Goal: Task Accomplishment & Management: Use online tool/utility

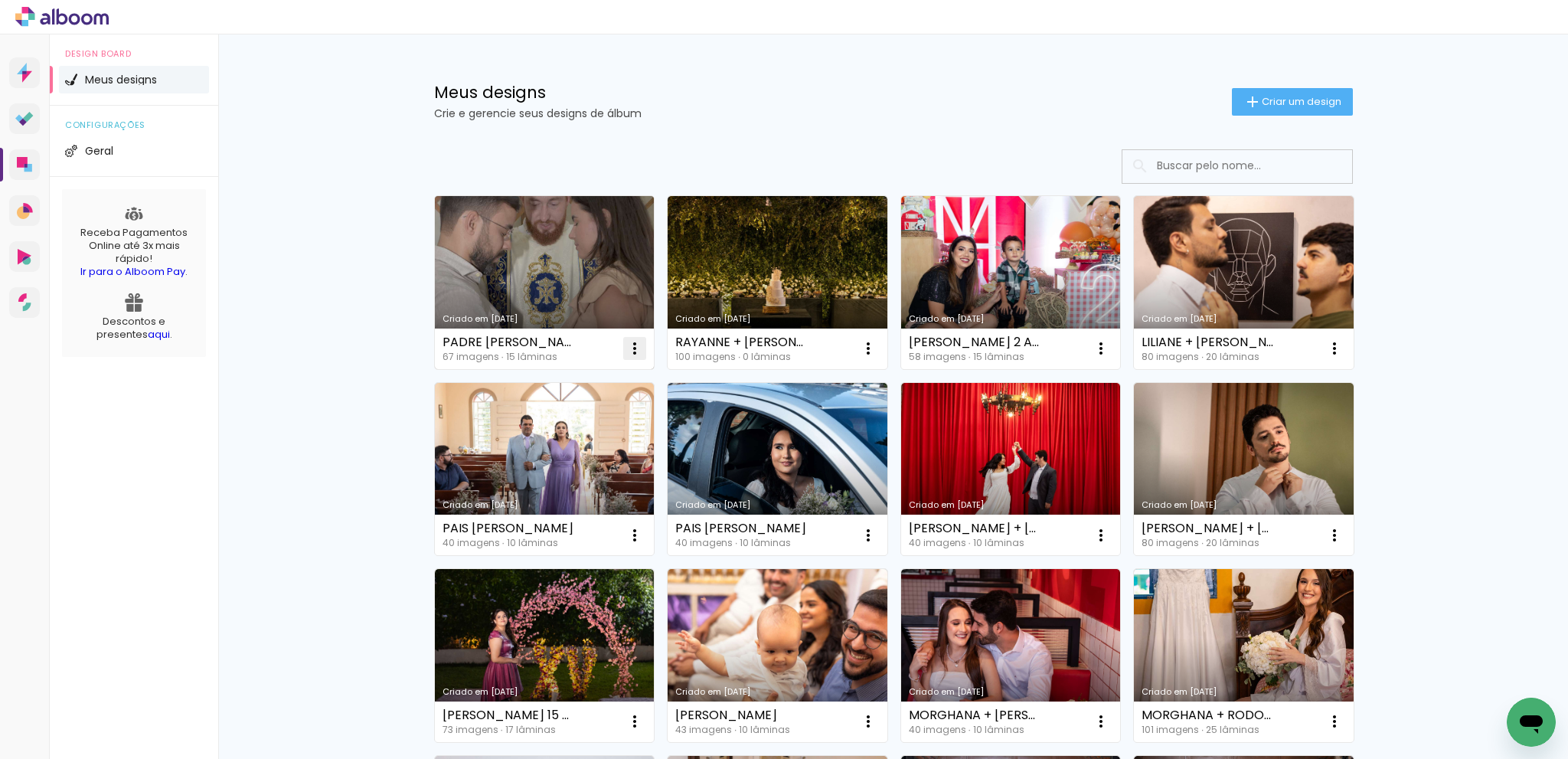
click at [629, 348] on iron-icon at bounding box center [634, 348] width 18 height 18
click at [550, 450] on span "Excluir" at bounding box center [542, 450] width 33 height 11
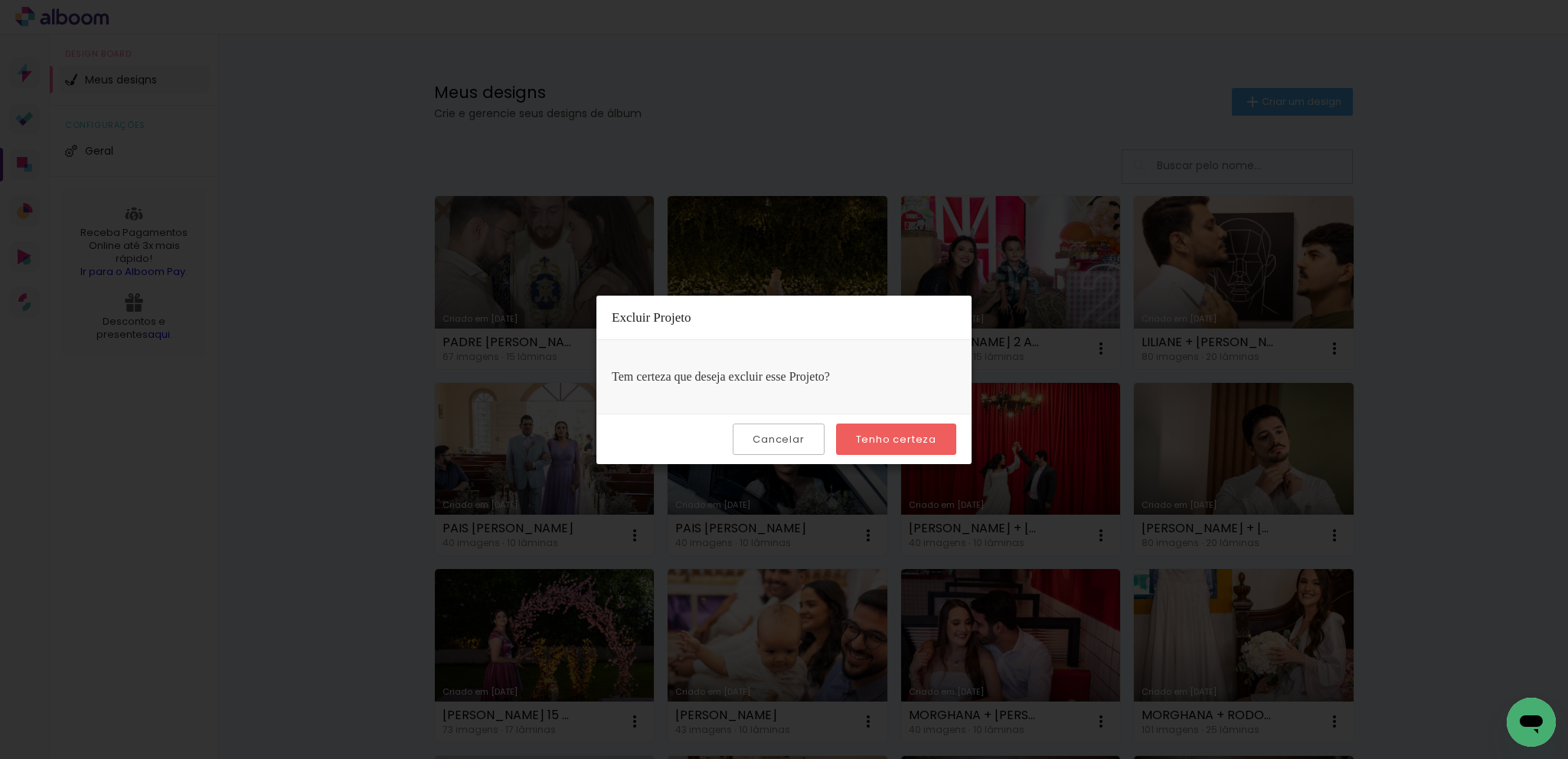
click at [0, 0] on slot "Tenho certeza" at bounding box center [0, 0] width 0 height 0
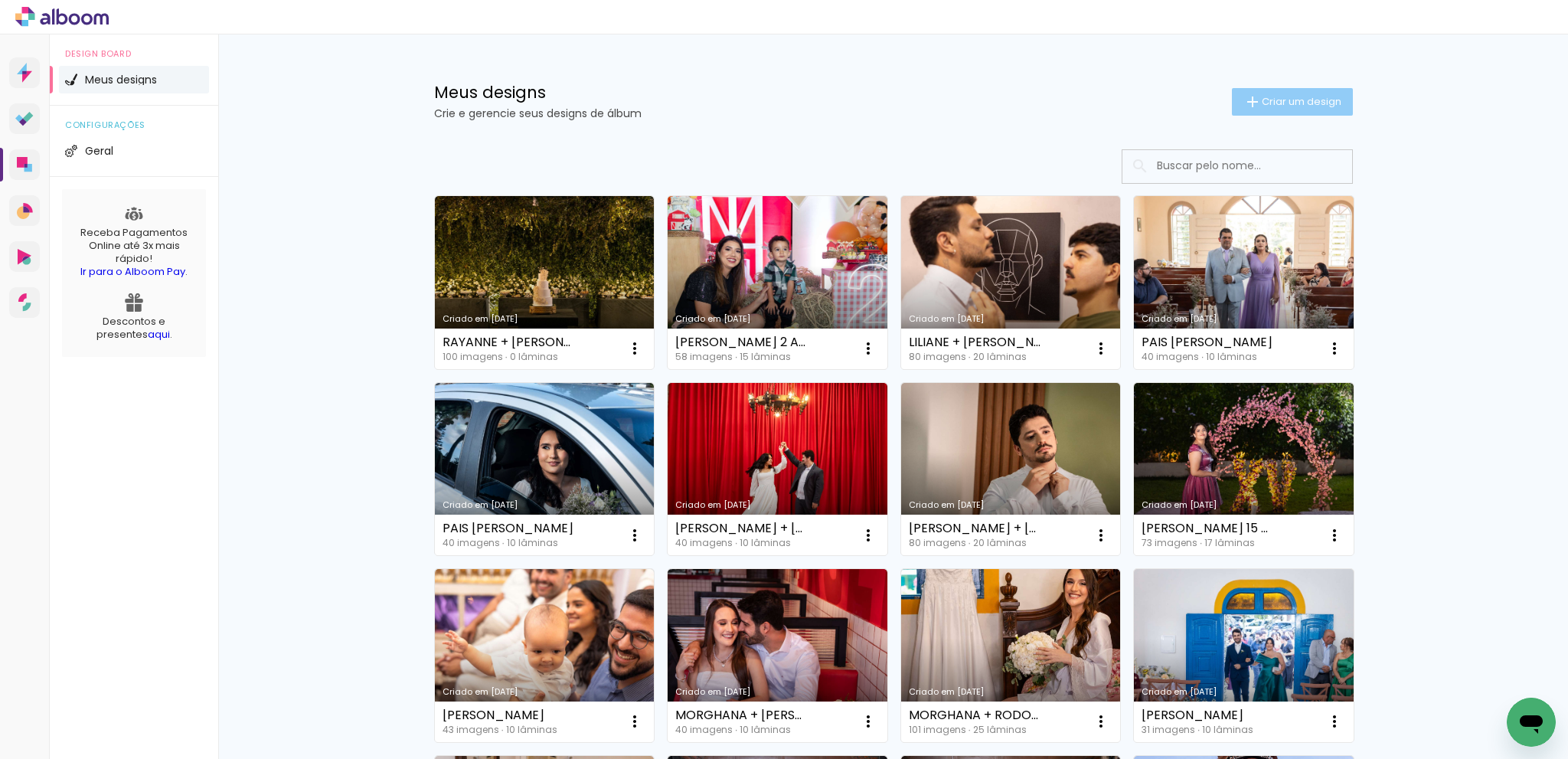
click at [1289, 103] on span "Criar um design" at bounding box center [1302, 101] width 80 height 10
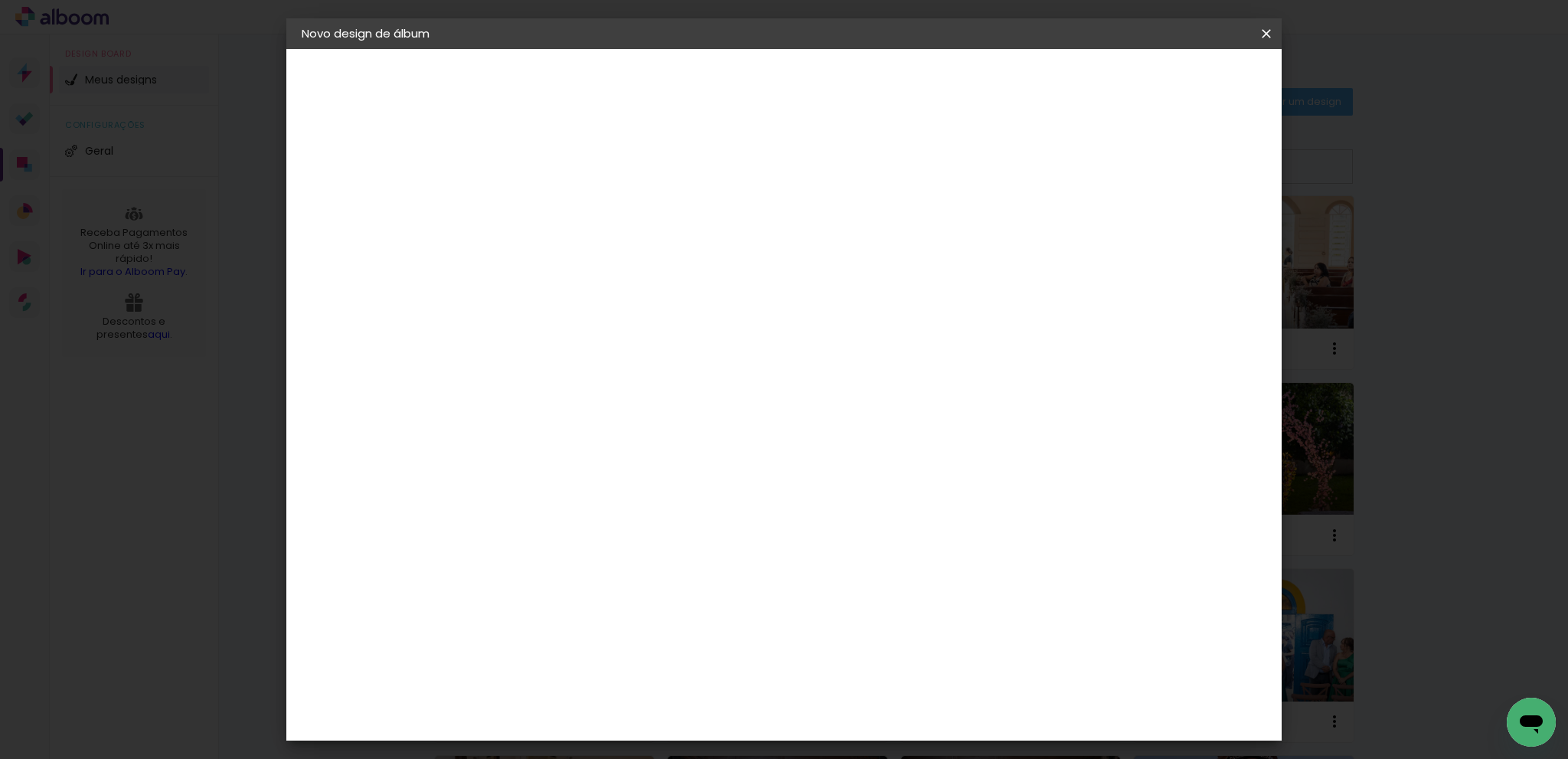
click at [552, 217] on input at bounding box center [552, 205] width 0 height 23
type input "RAYANNE + [PERSON_NAME]"
type paper-input "RAYANNE + [PERSON_NAME]"
click at [0, 0] on slot "Avançar" at bounding box center [0, 0] width 0 height 0
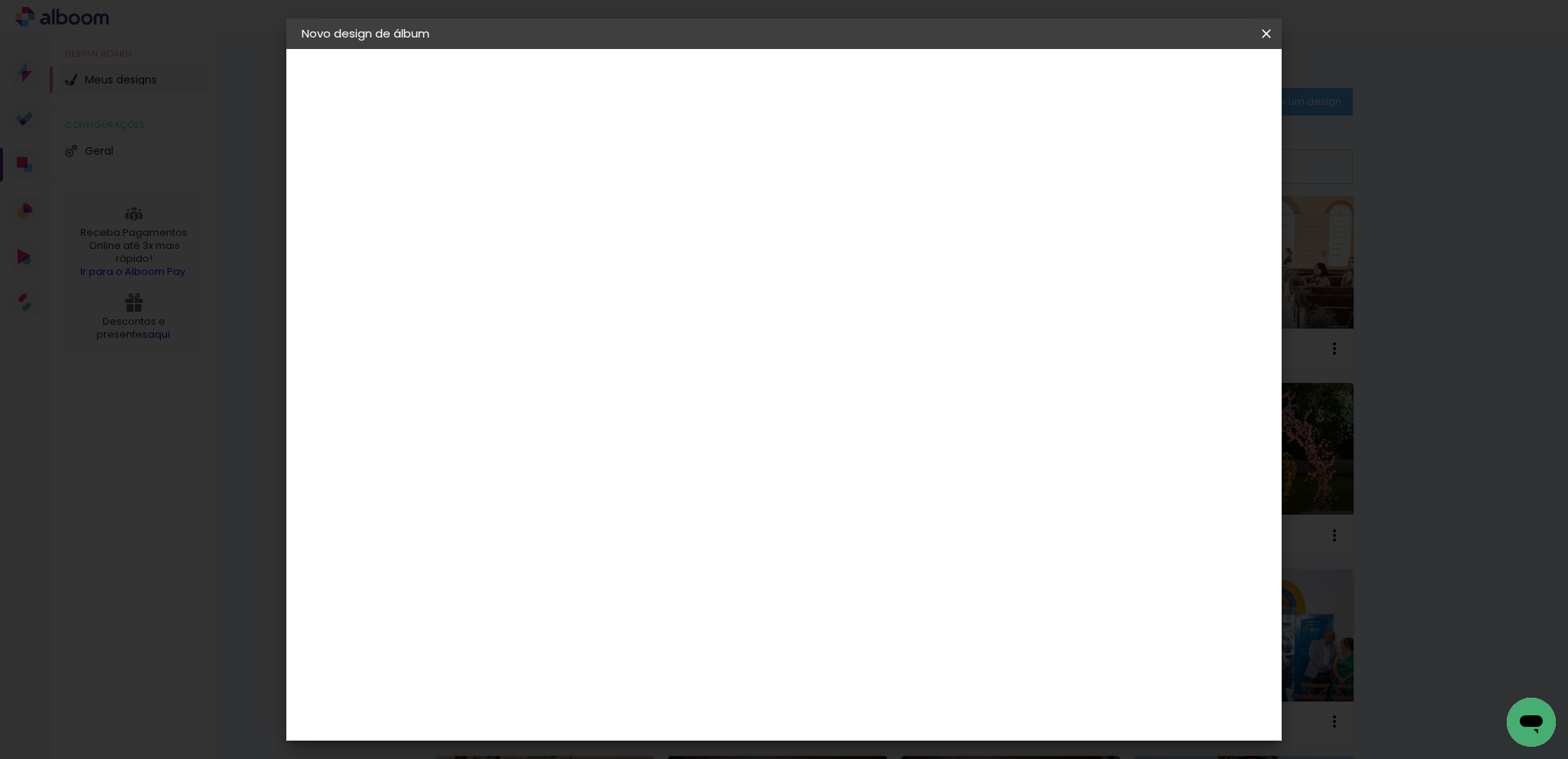
click at [838, 89] on paper-button "Avançar" at bounding box center [801, 81] width 75 height 26
click at [630, 255] on div "Linha" at bounding box center [591, 267] width 78 height 23
click at [0, 0] on slot "Classick" at bounding box center [0, 0] width 0 height 0
type input "Classick"
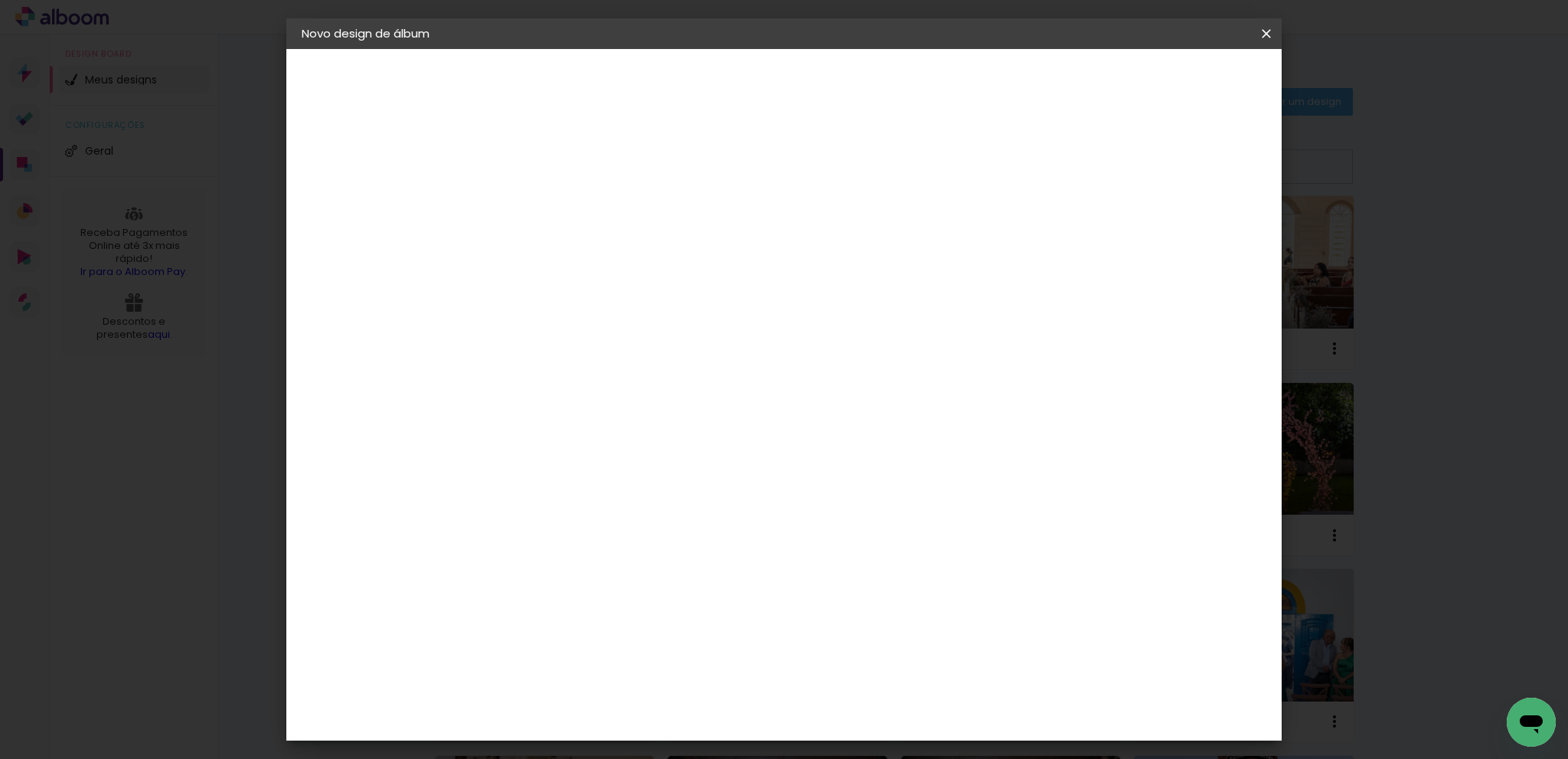
scroll to position [251, 0]
click at [0, 0] on slot "Avançar" at bounding box center [0, 0] width 0 height 0
click at [0, 0] on slot "Voltar" at bounding box center [0, 0] width 0 height 0
click at [630, 258] on iron-icon at bounding box center [620, 266] width 18 height 18
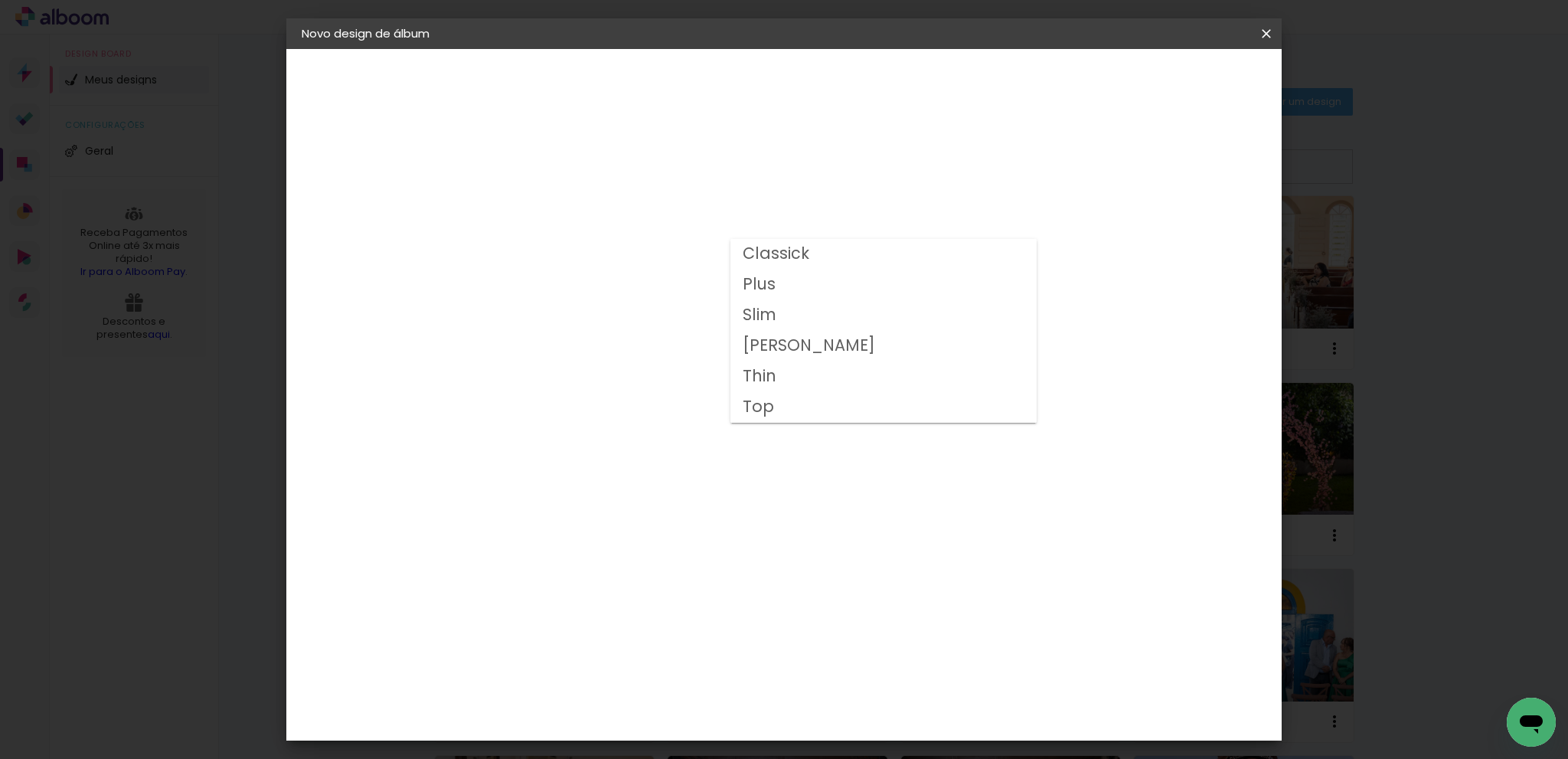
click at [0, 0] on slot "Classick" at bounding box center [0, 0] width 0 height 0
type input "Classick"
click at [655, 332] on span "30 × 40" at bounding box center [619, 348] width 71 height 31
click at [0, 0] on slot "Avançar" at bounding box center [0, 0] width 0 height 0
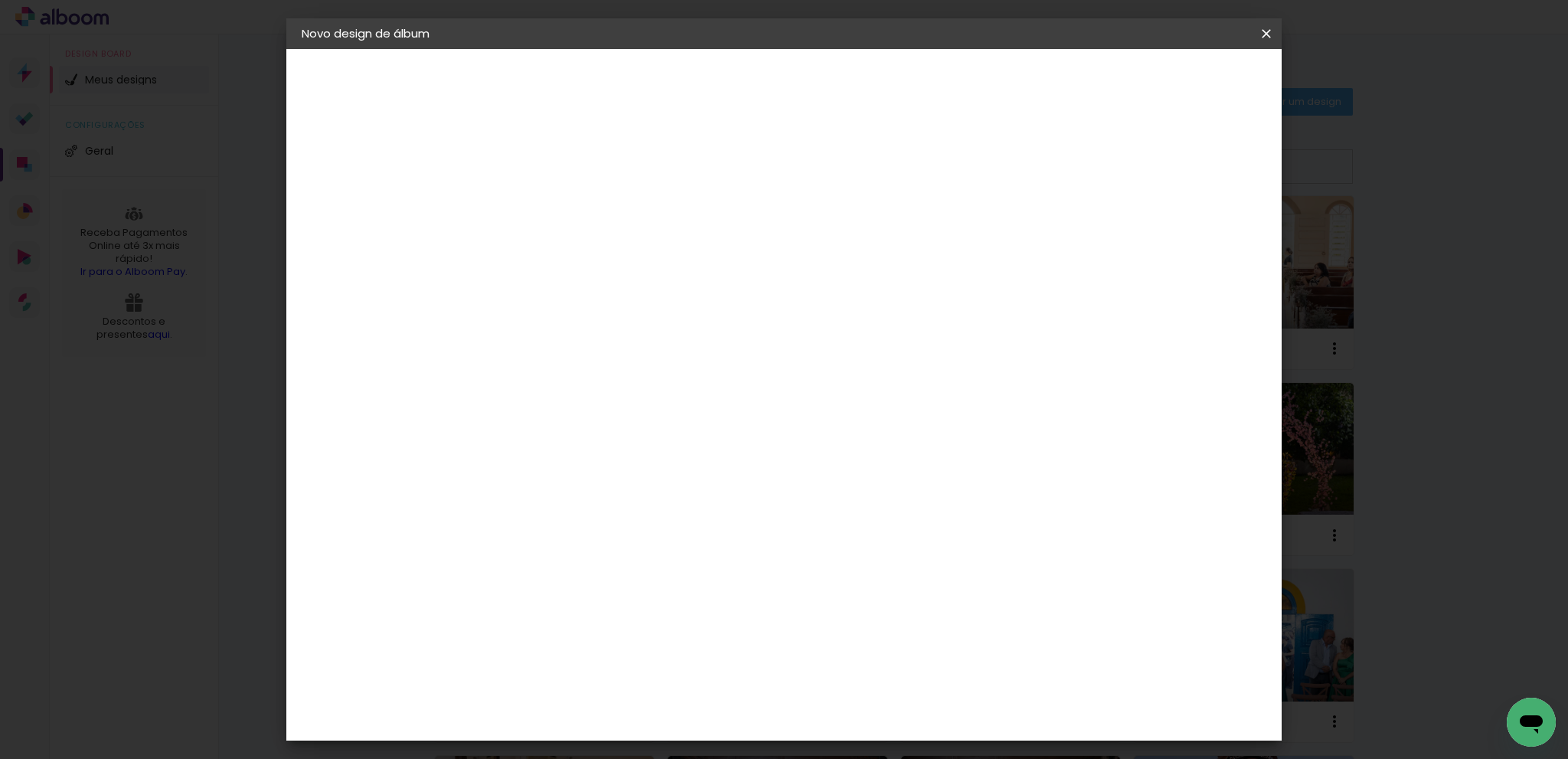
click at [1185, 88] on paper-button "Iniciar design" at bounding box center [1135, 81] width 100 height 26
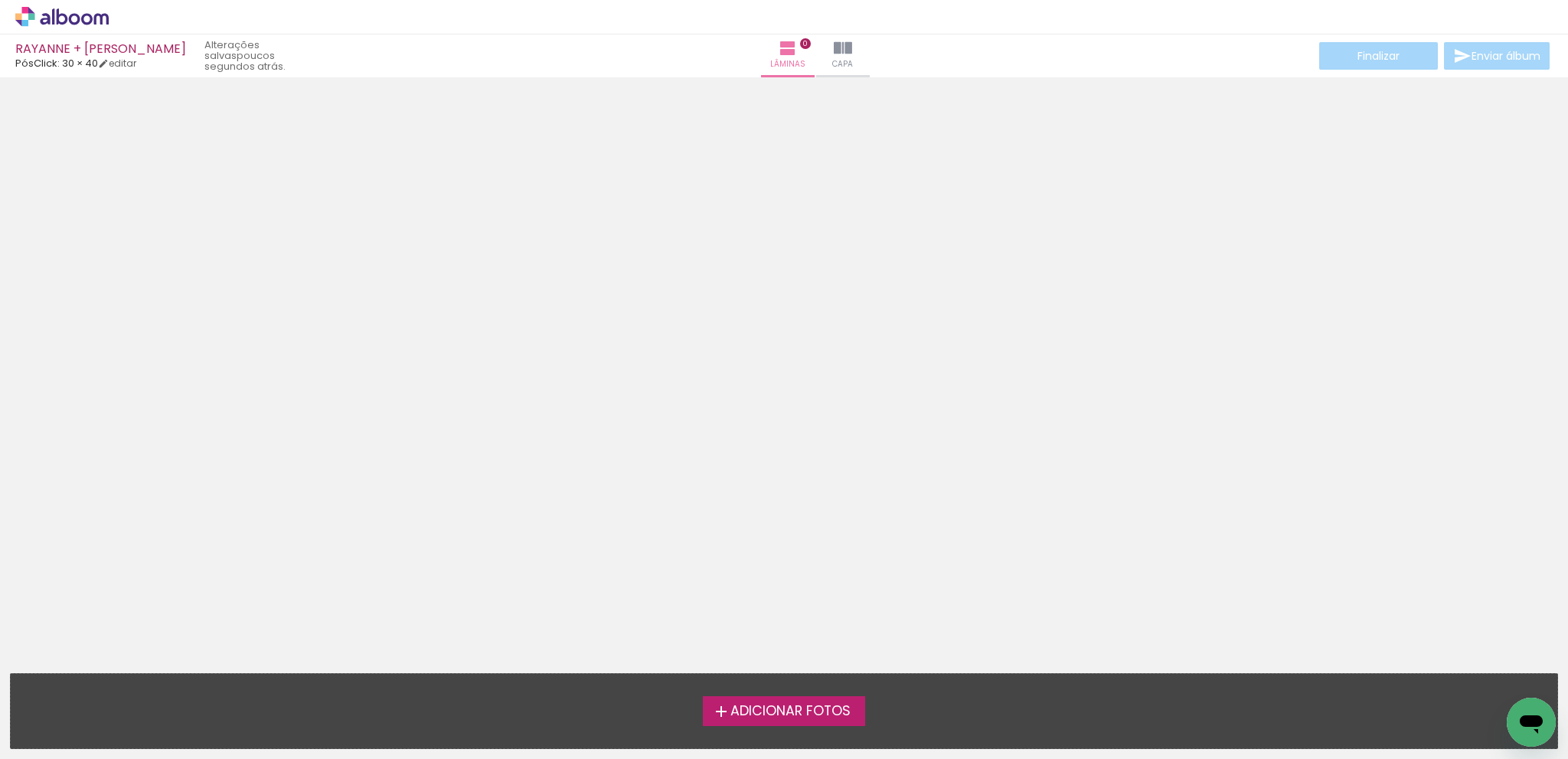
click at [770, 715] on span "Adicionar Fotos" at bounding box center [791, 712] width 121 height 14
click at [0, 0] on input "file" at bounding box center [0, 0] width 0 height 0
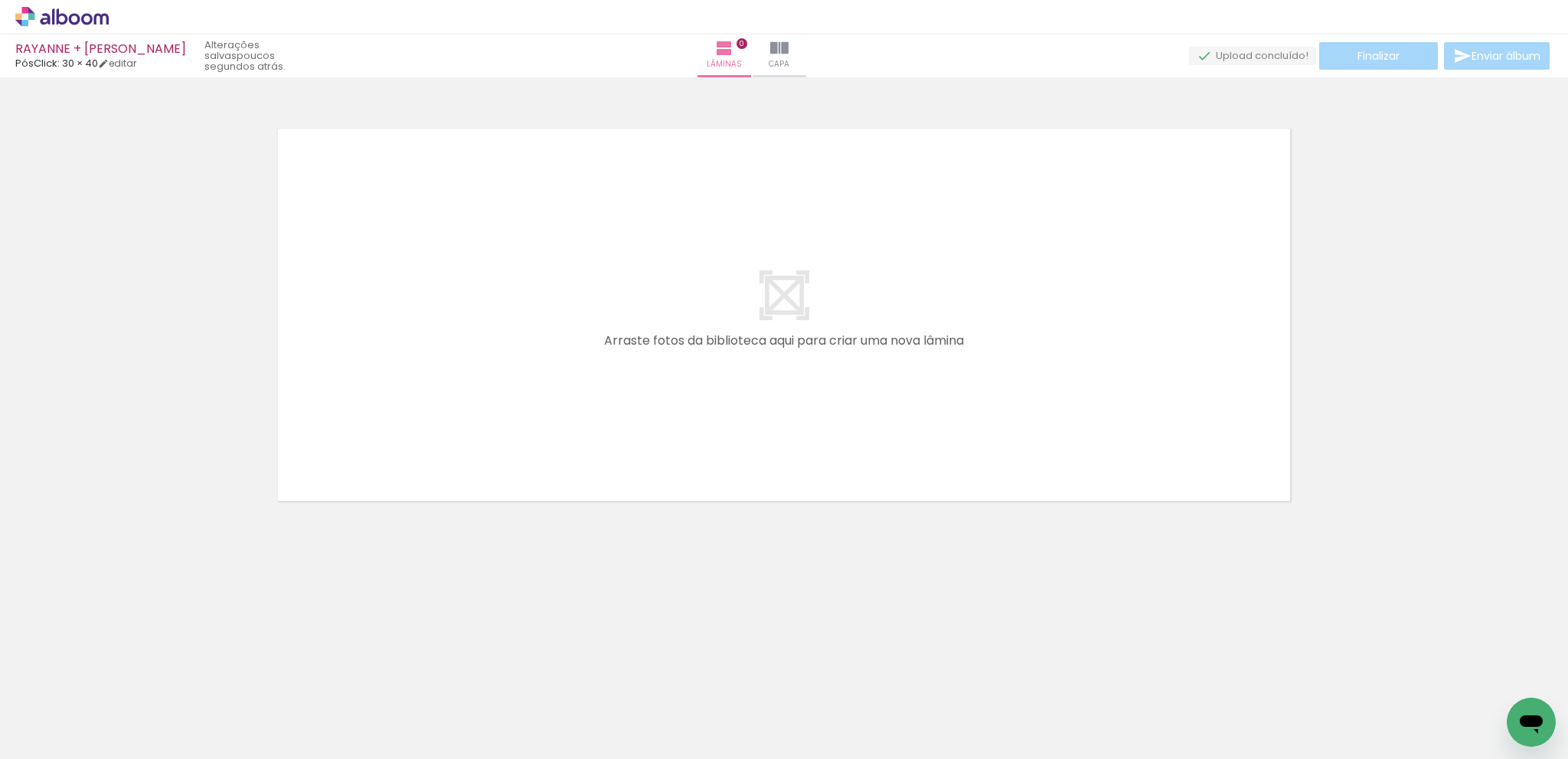
click at [65, 16] on icon at bounding box center [62, 16] width 12 height 16
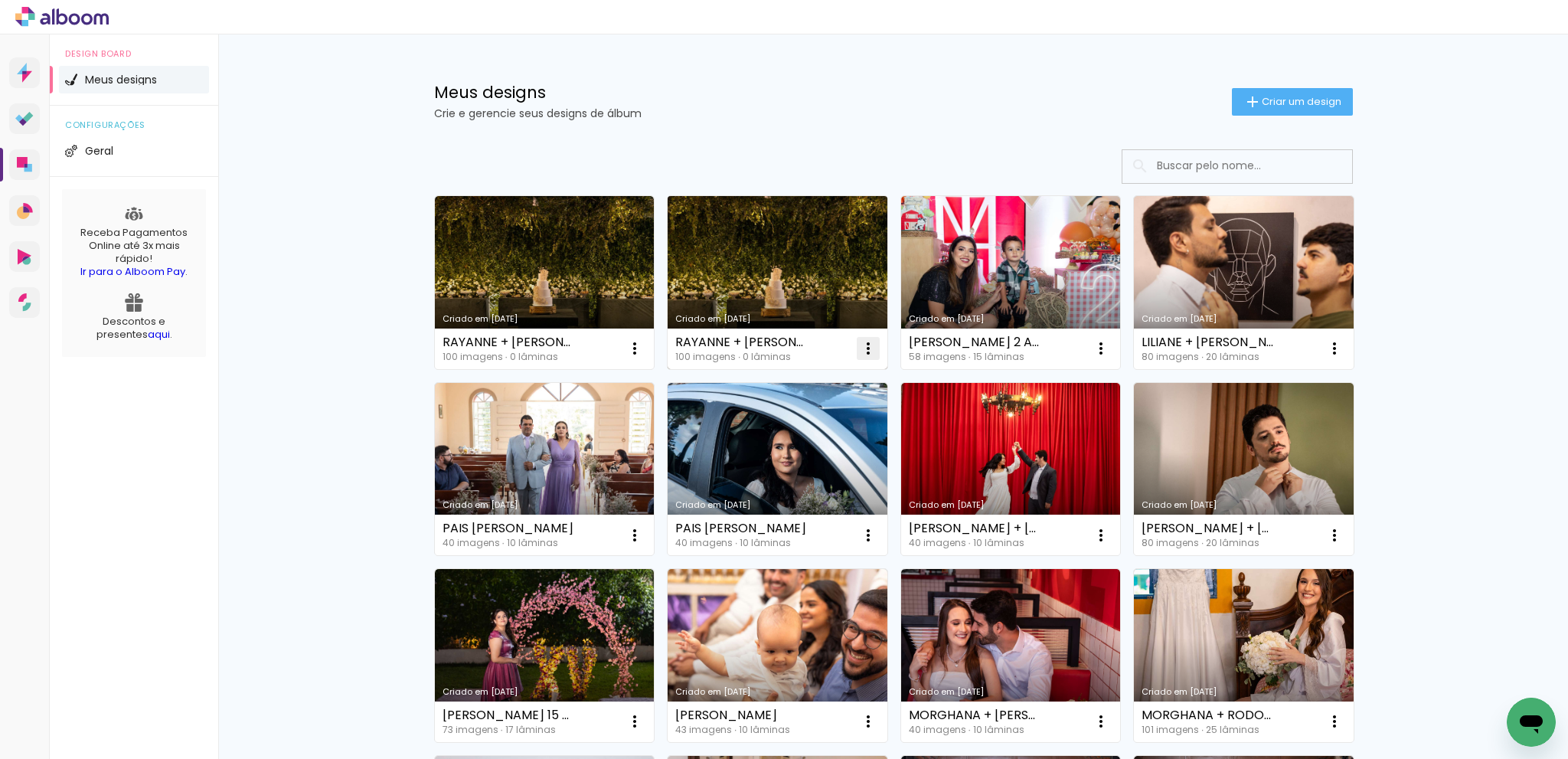
click at [863, 351] on iron-icon at bounding box center [867, 348] width 18 height 18
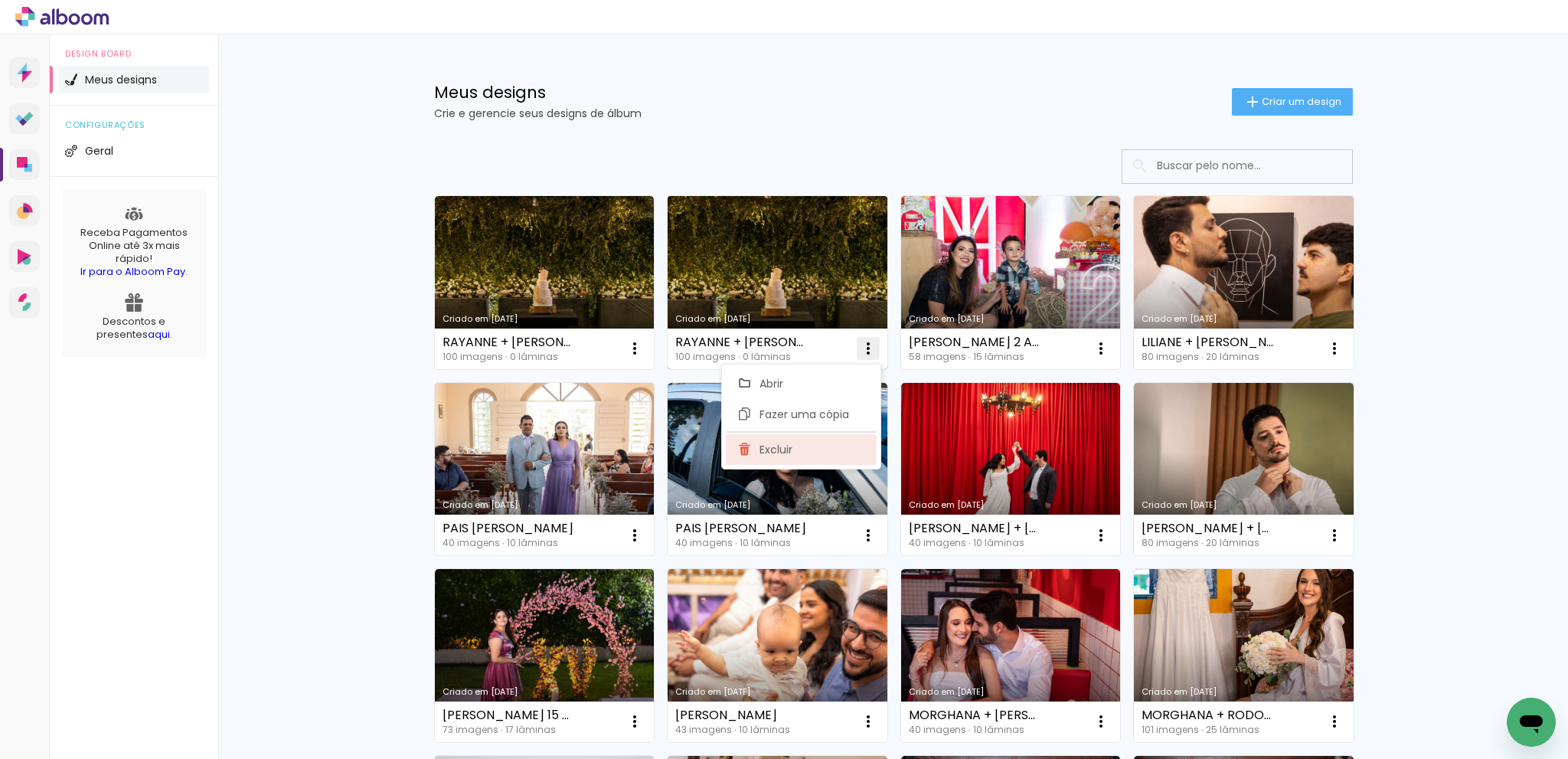
click at [806, 456] on paper-item "Excluir" at bounding box center [801, 450] width 151 height 31
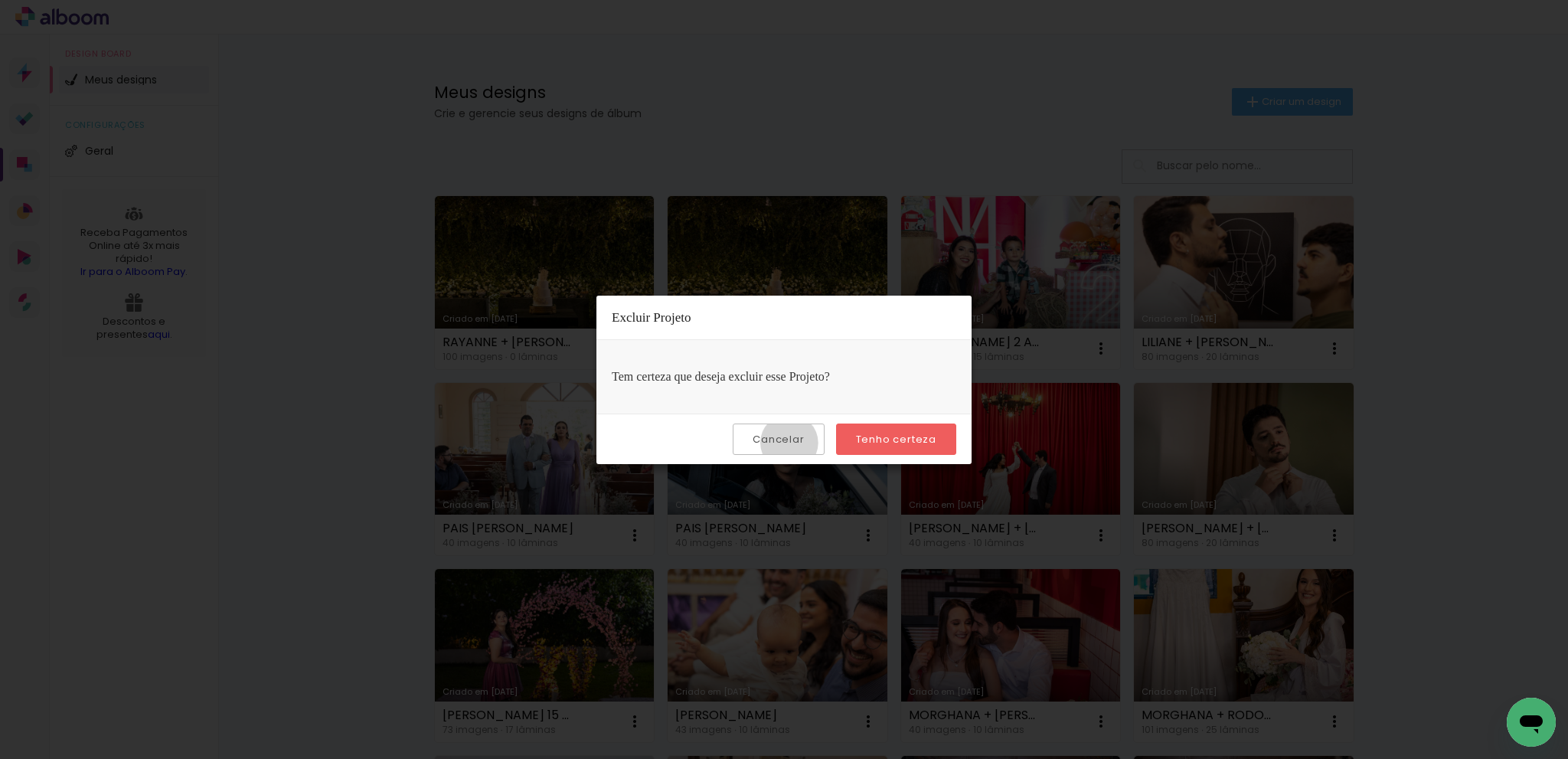
click at [0, 0] on slot "Cancelar" at bounding box center [0, 0] width 0 height 0
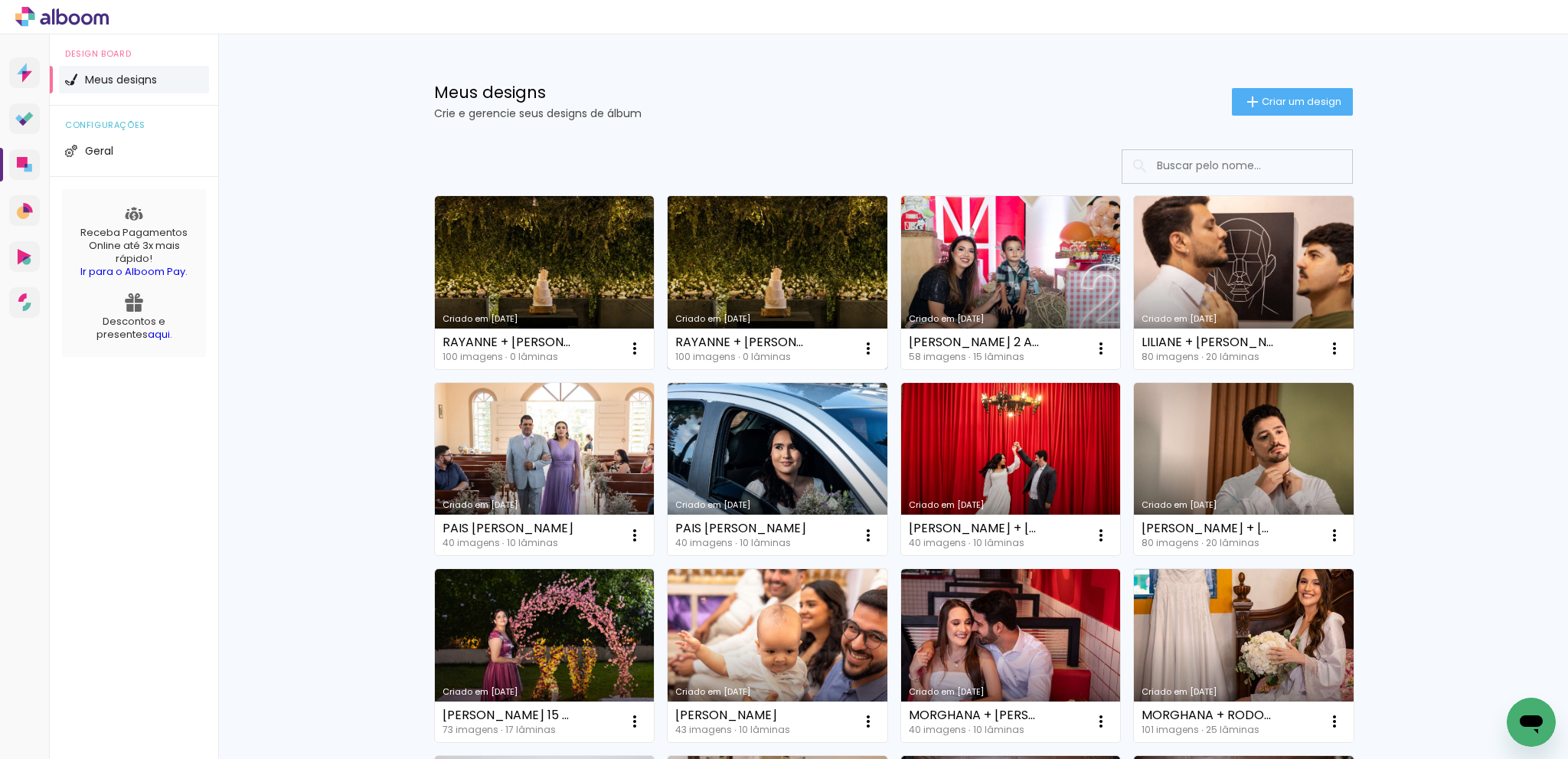
click at [792, 257] on link "Criado em [DATE]" at bounding box center [777, 282] width 220 height 173
click at [0, 0] on neon-animated-pages "Confirmar Cancelar" at bounding box center [0, 0] width 0 height 0
click at [859, 349] on iron-icon at bounding box center [867, 348] width 18 height 18
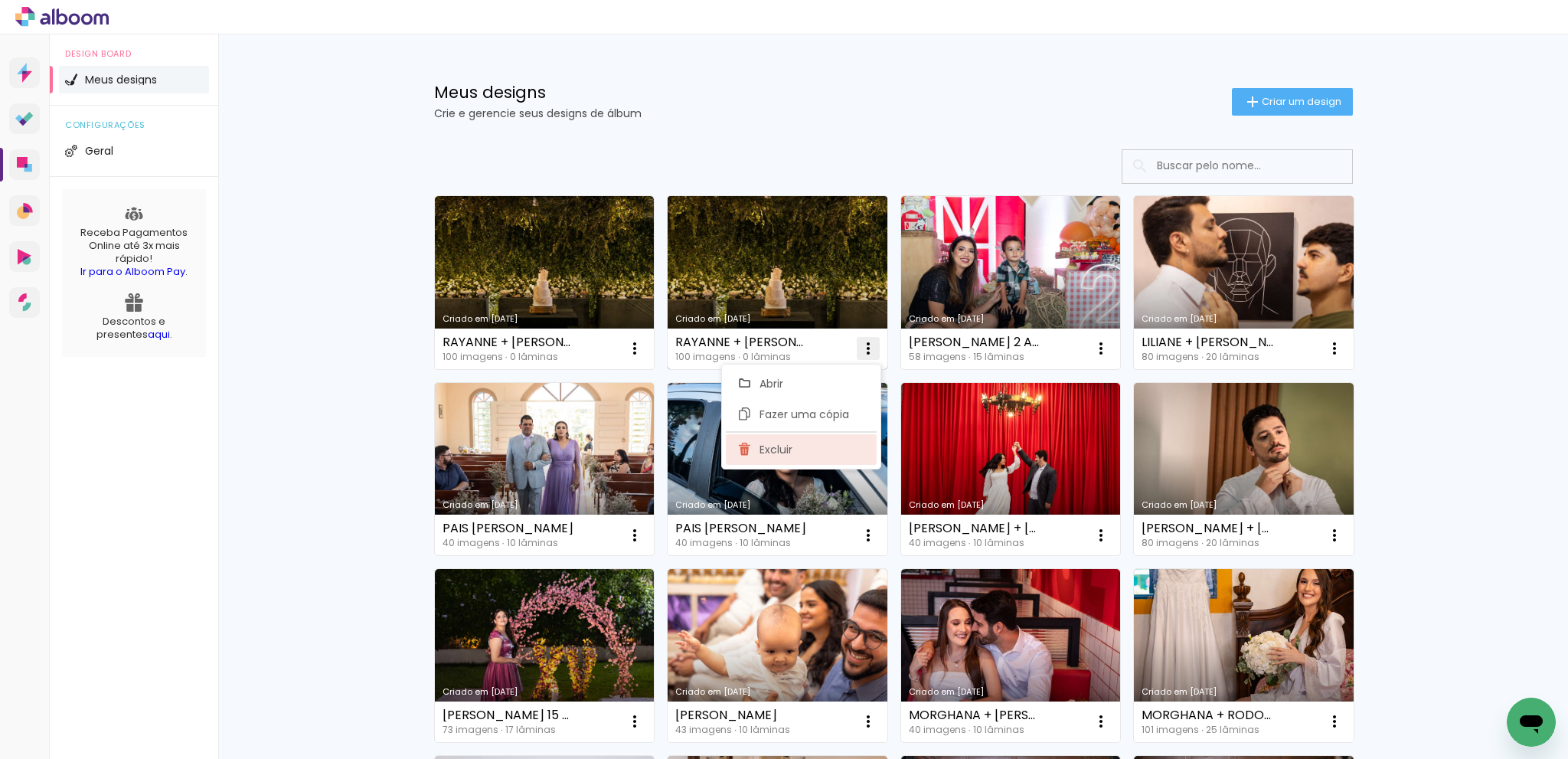
click at [799, 450] on paper-item "Excluir" at bounding box center [801, 450] width 151 height 31
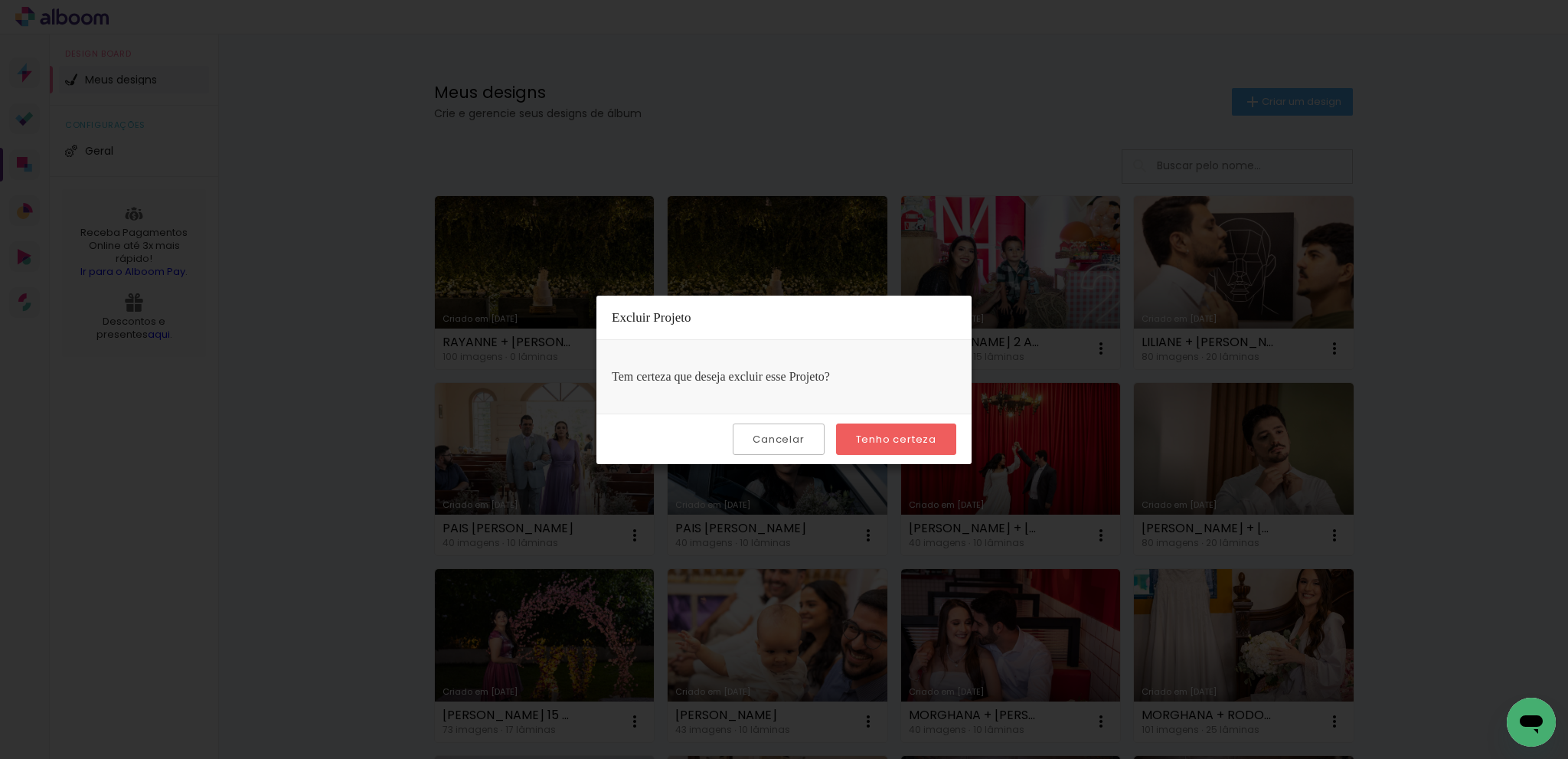
click at [0, 0] on slot "Tenho certeza" at bounding box center [0, 0] width 0 height 0
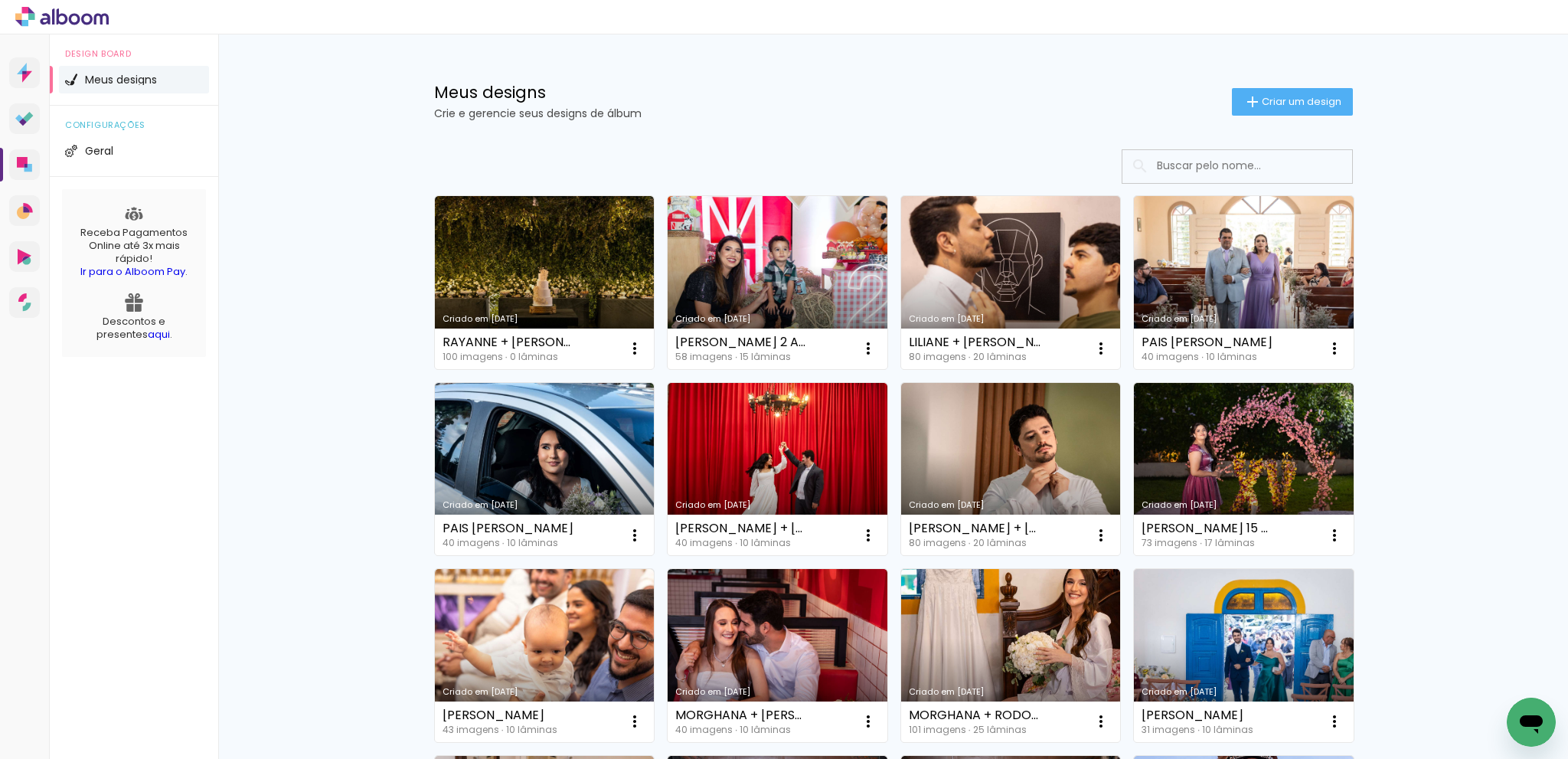
click at [1245, 96] on iron-icon at bounding box center [1252, 101] width 18 height 18
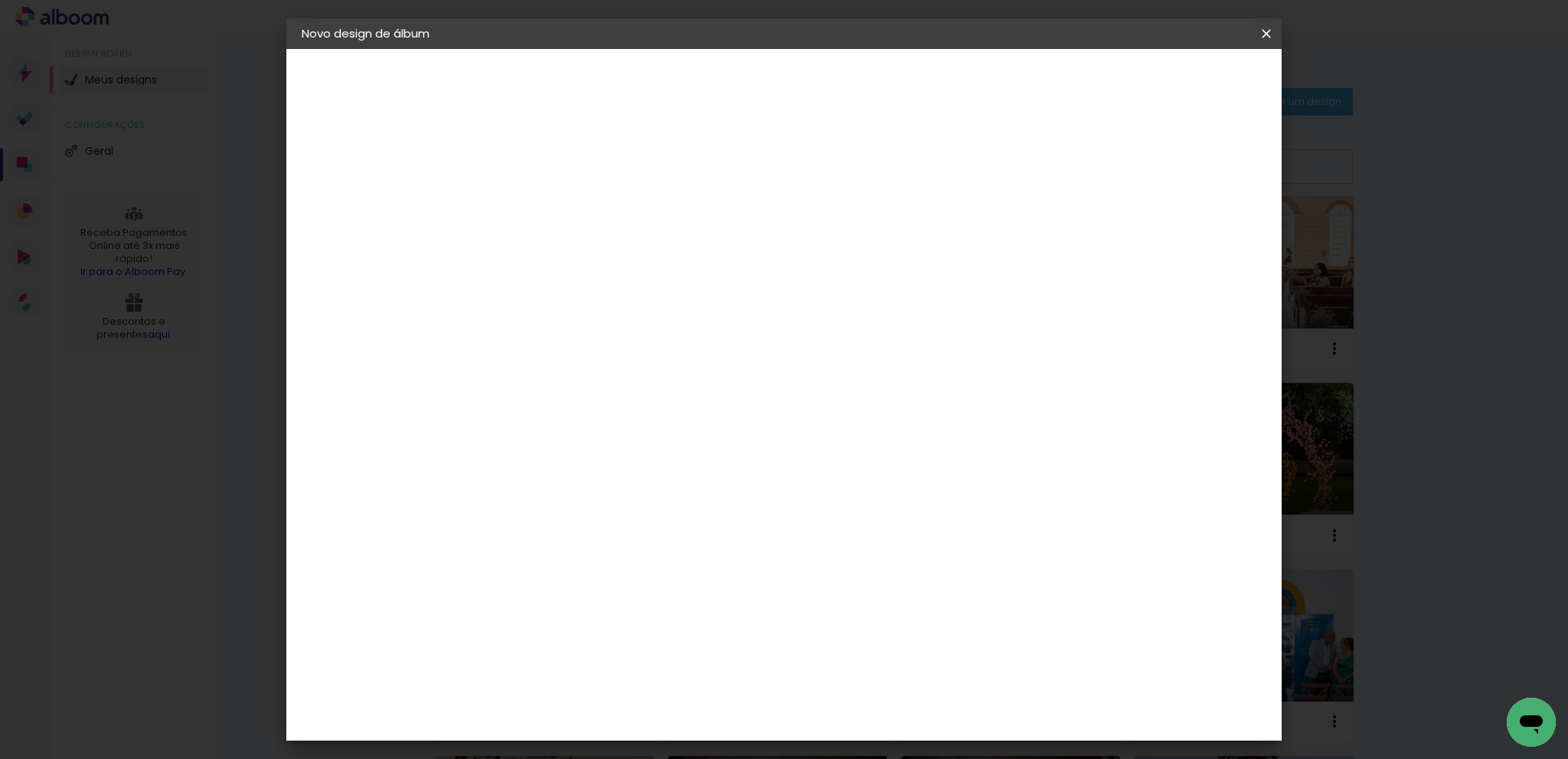
click at [552, 206] on input at bounding box center [552, 205] width 0 height 23
type input "RAYANNE + TÚLIO - PRÉ"
type paper-input "RAYANNE + TÚLIO - PRÉ"
click at [0, 0] on slot "Avançar" at bounding box center [0, 0] width 0 height 0
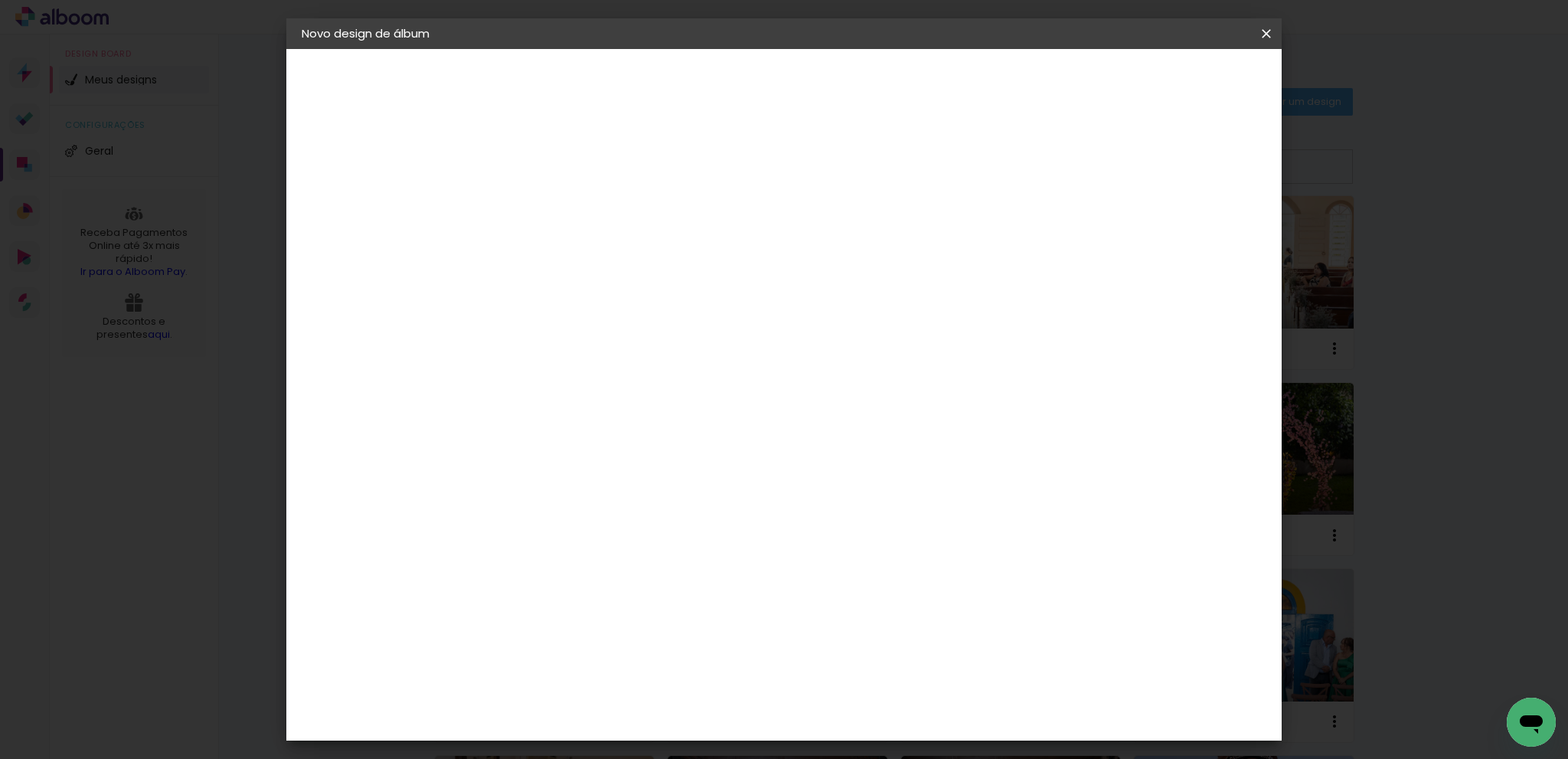
click at [0, 0] on slot "Avançar" at bounding box center [0, 0] width 0 height 0
click at [611, 255] on input "text" at bounding box center [582, 267] width 59 height 23
click at [0, 0] on slot "Plus" at bounding box center [0, 0] width 0 height 0
type input "Plus"
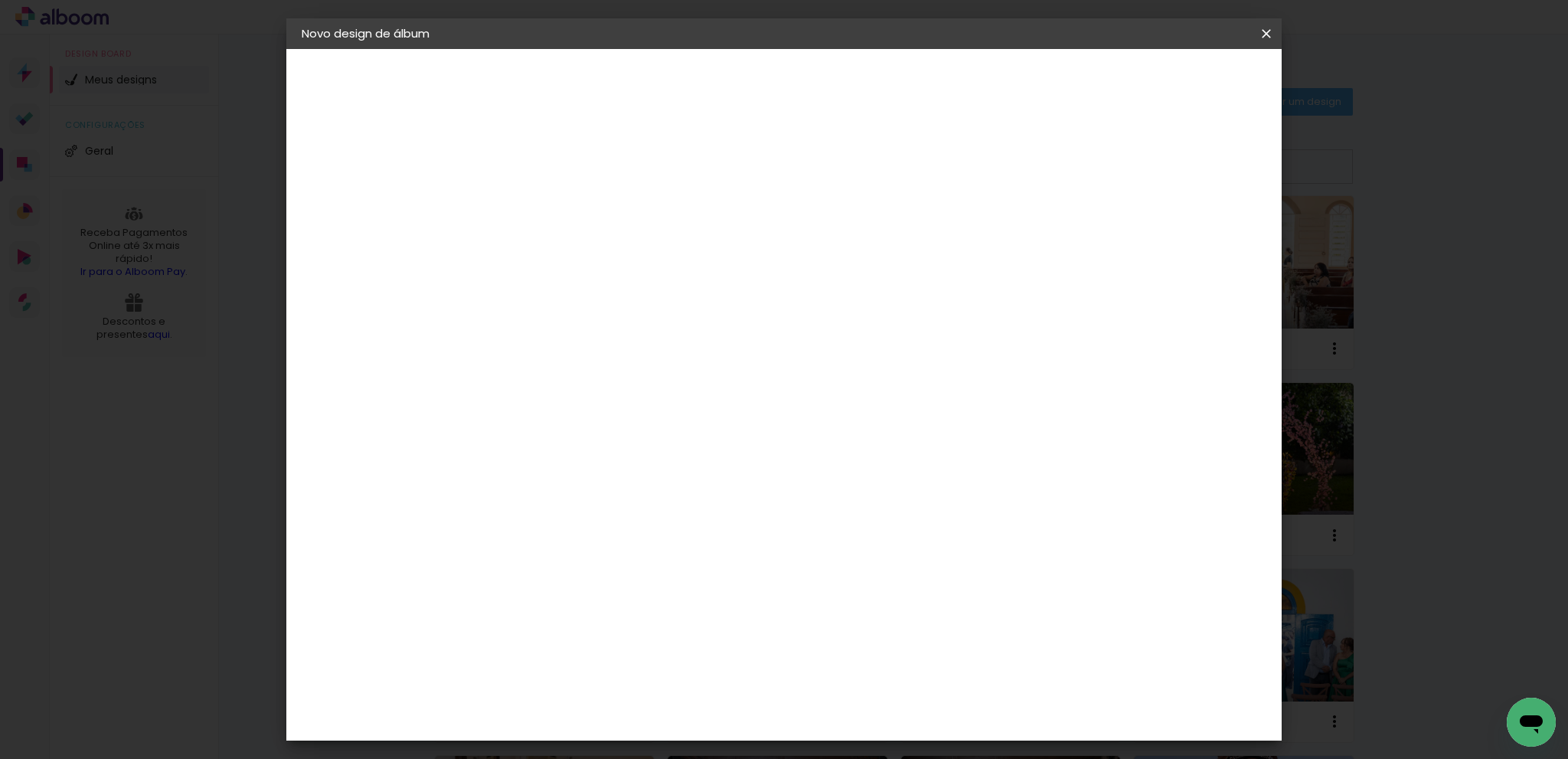
click at [655, 362] on span "20 × 30" at bounding box center [619, 370] width 71 height 31
click at [0, 0] on slot "Avançar" at bounding box center [0, 0] width 0 height 0
click at [1170, 85] on span "Iniciar design" at bounding box center [1134, 81] width 70 height 11
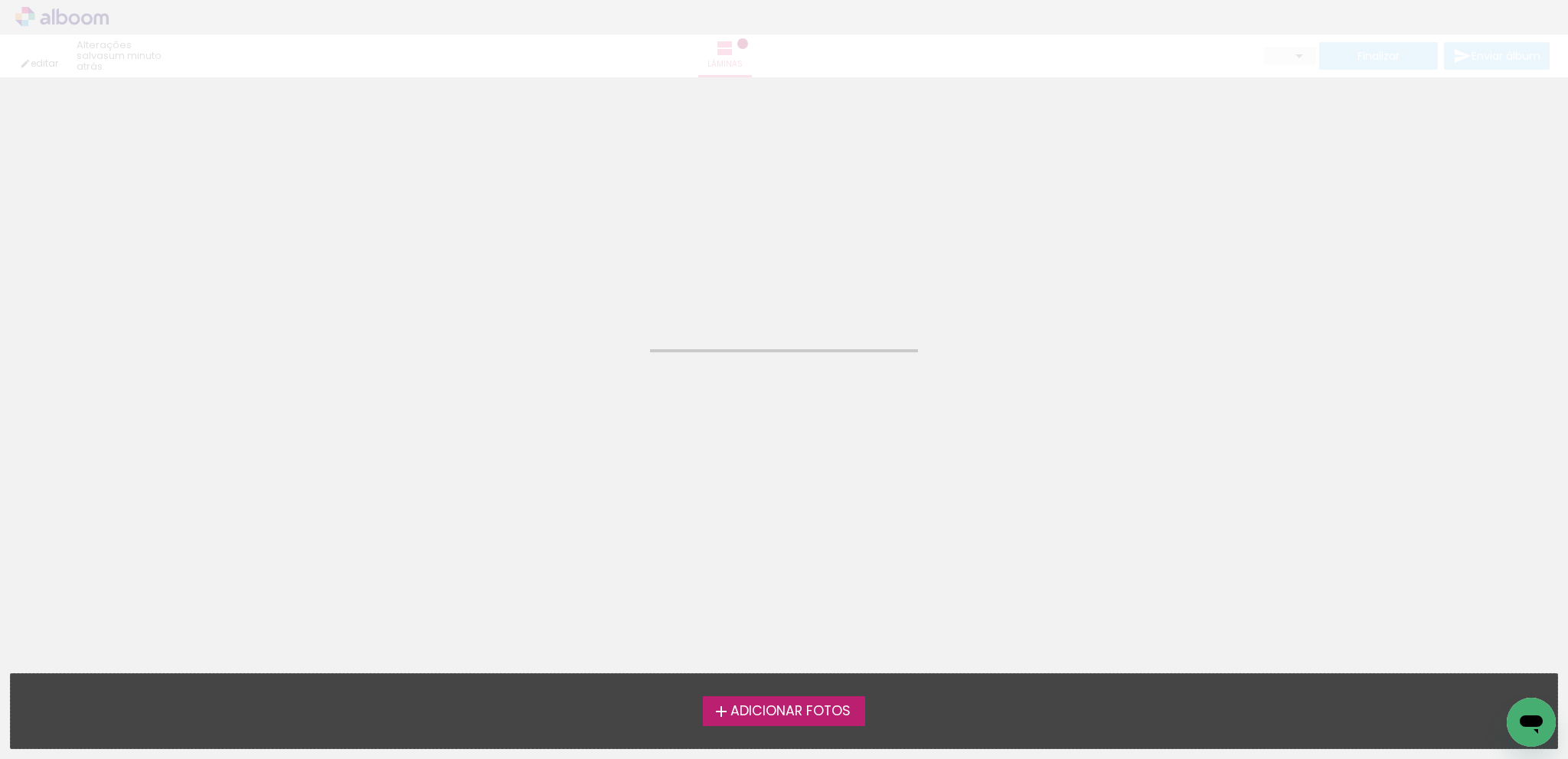
click at [760, 724] on label "Adicionar Fotos" at bounding box center [784, 710] width 163 height 29
click at [0, 0] on input "file" at bounding box center [0, 0] width 0 height 0
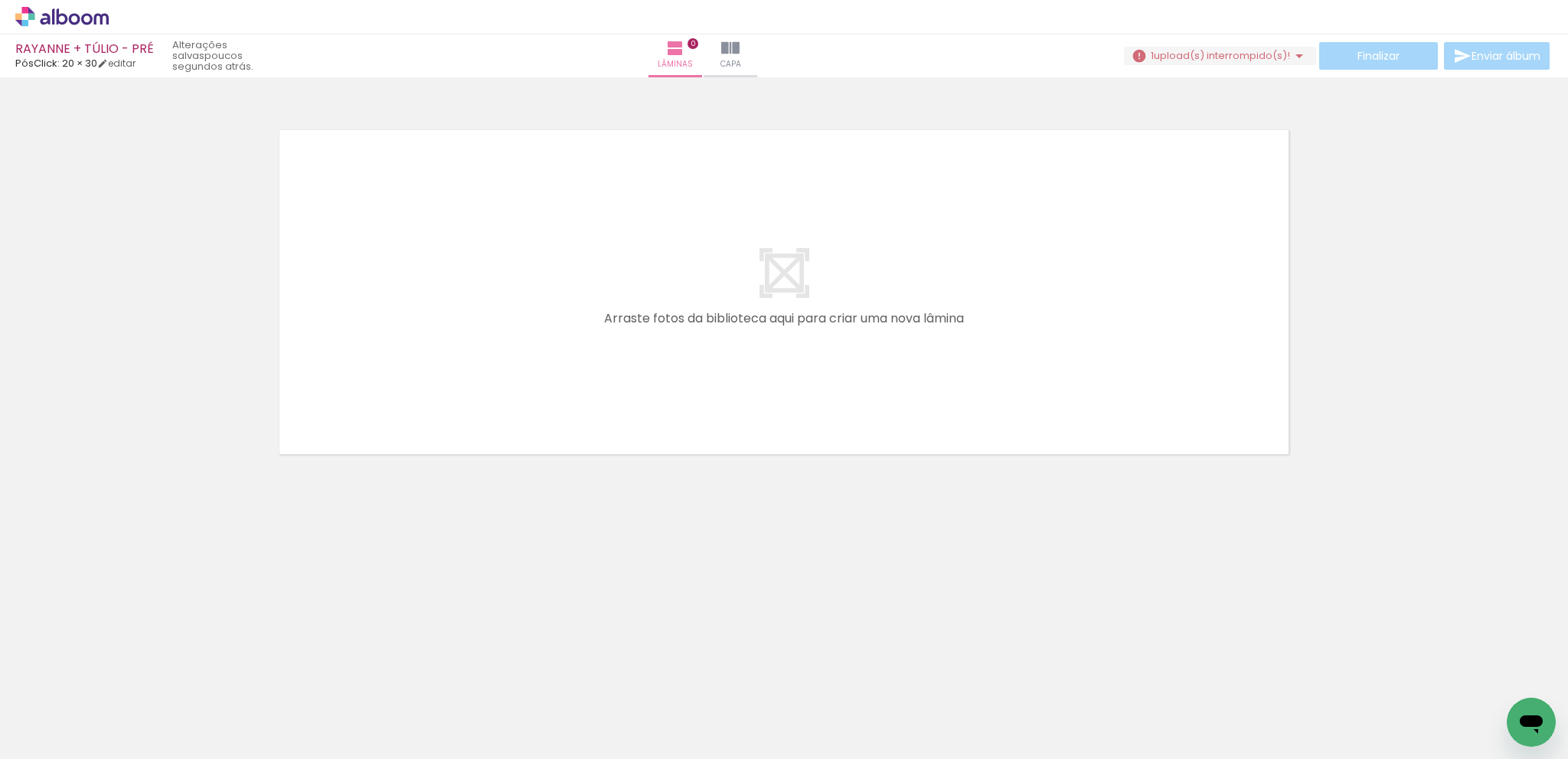
click at [1282, 57] on span "upload(s) interrompido(s)!" at bounding box center [1222, 56] width 136 height 15
click at [0, 0] on slot "Buscar arquivos interrompidos" at bounding box center [0, 0] width 0 height 0
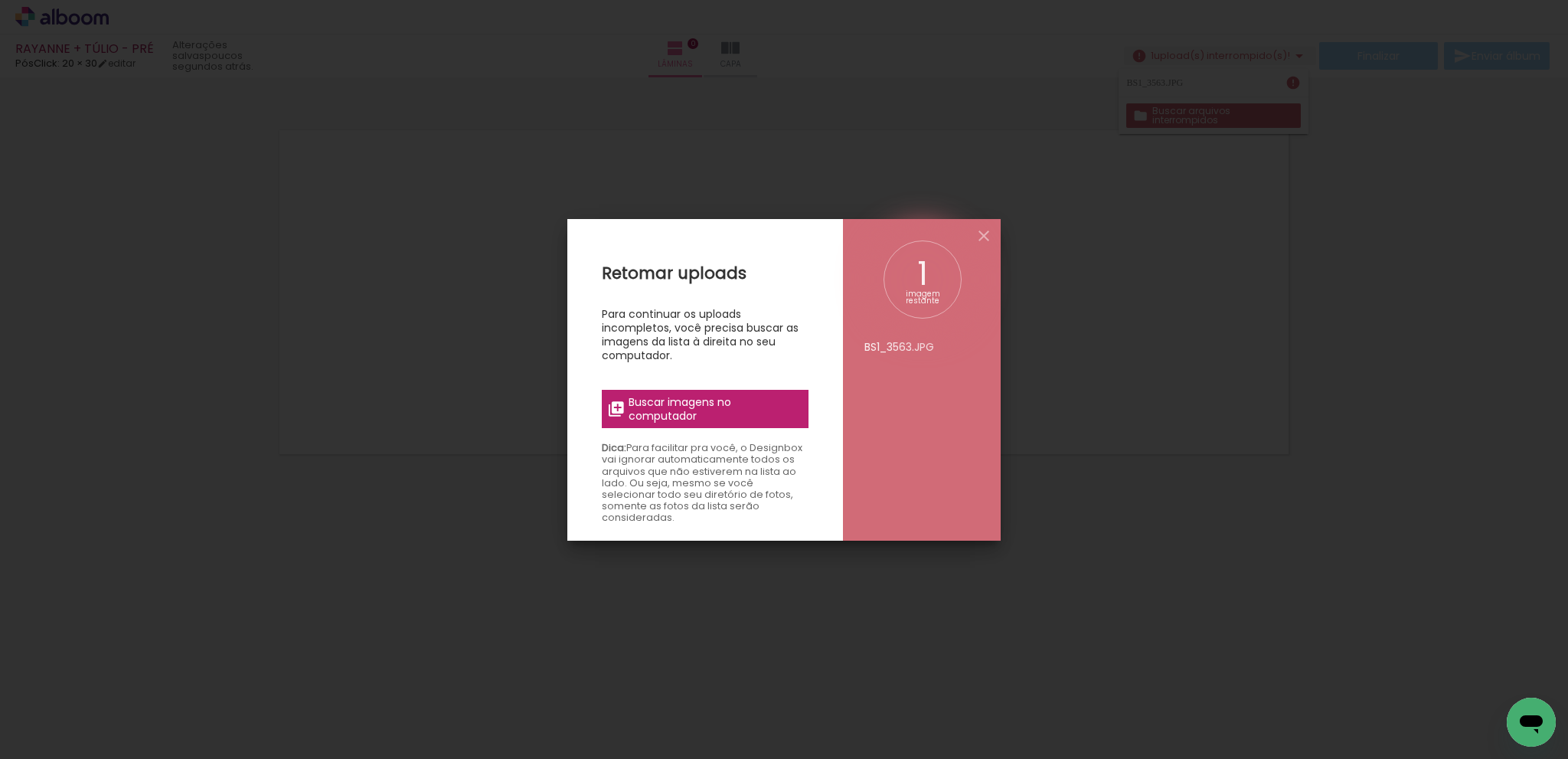
click at [698, 413] on span "Buscar imagens no computador" at bounding box center [714, 409] width 171 height 27
click at [0, 0] on input "file" at bounding box center [0, 0] width 0 height 0
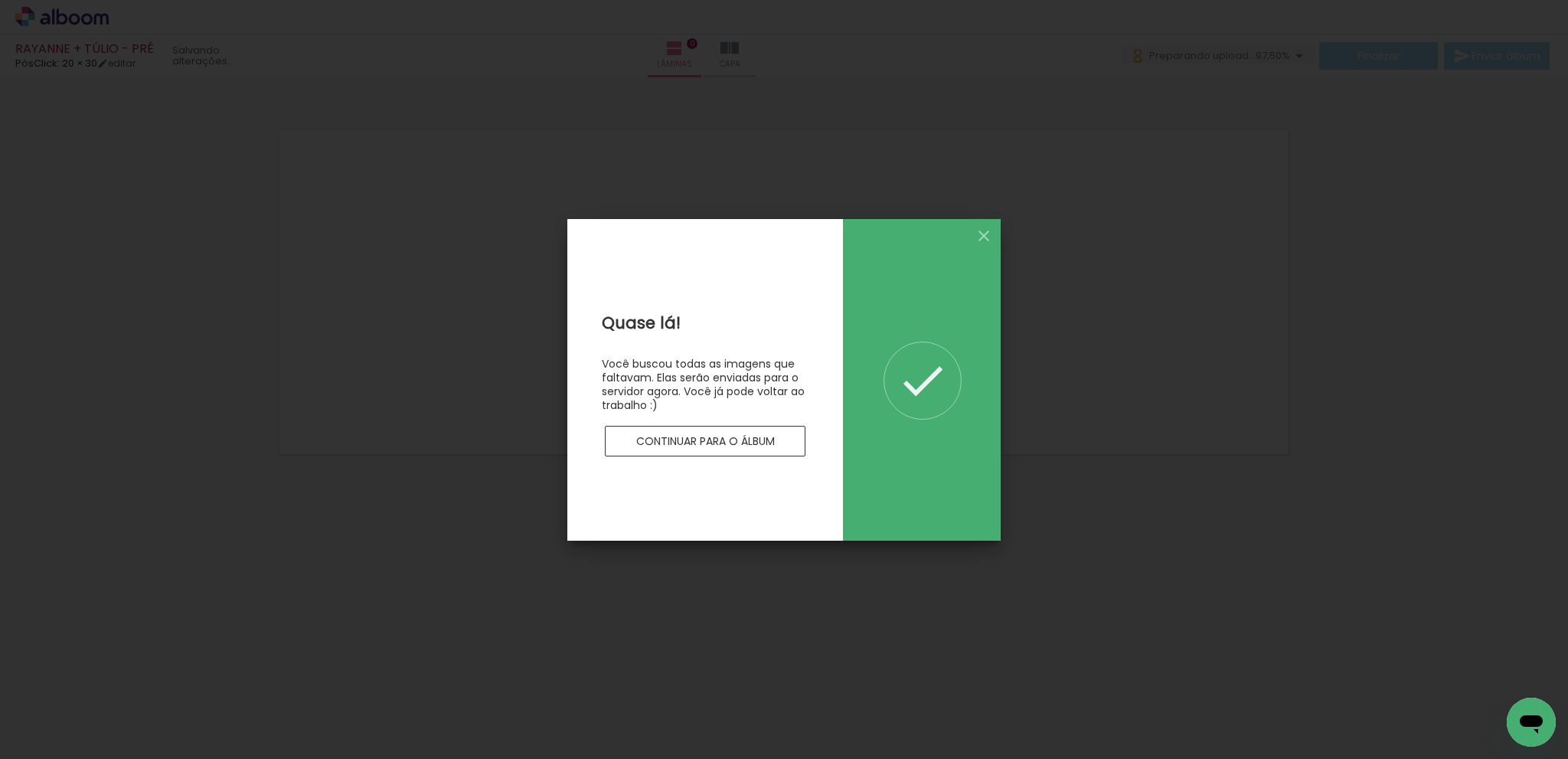
click at [669, 430] on paper-button "Continuar para o álbum" at bounding box center [705, 441] width 200 height 31
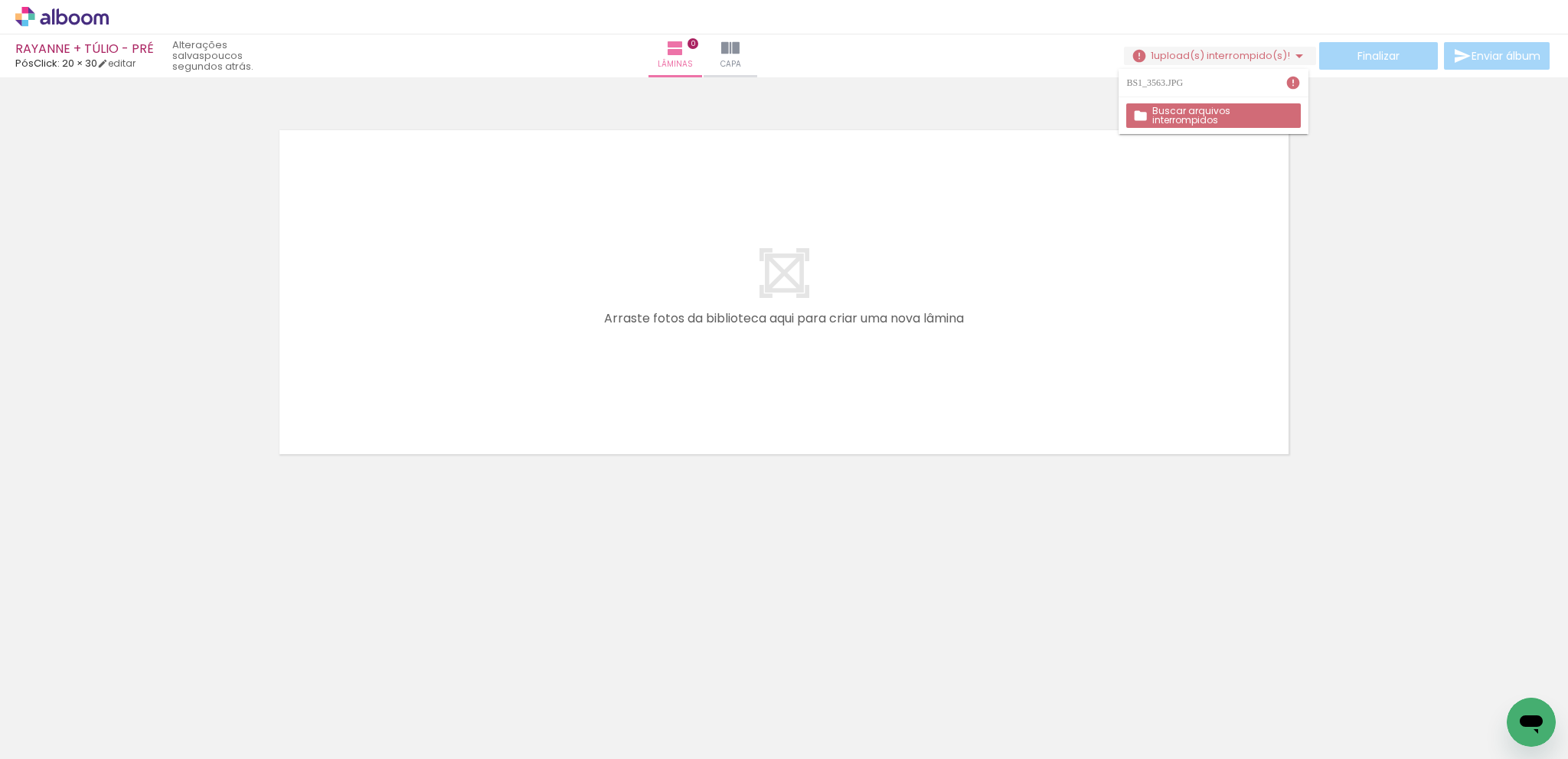
click at [984, 679] on iron-icon at bounding box center [977, 677] width 16 height 16
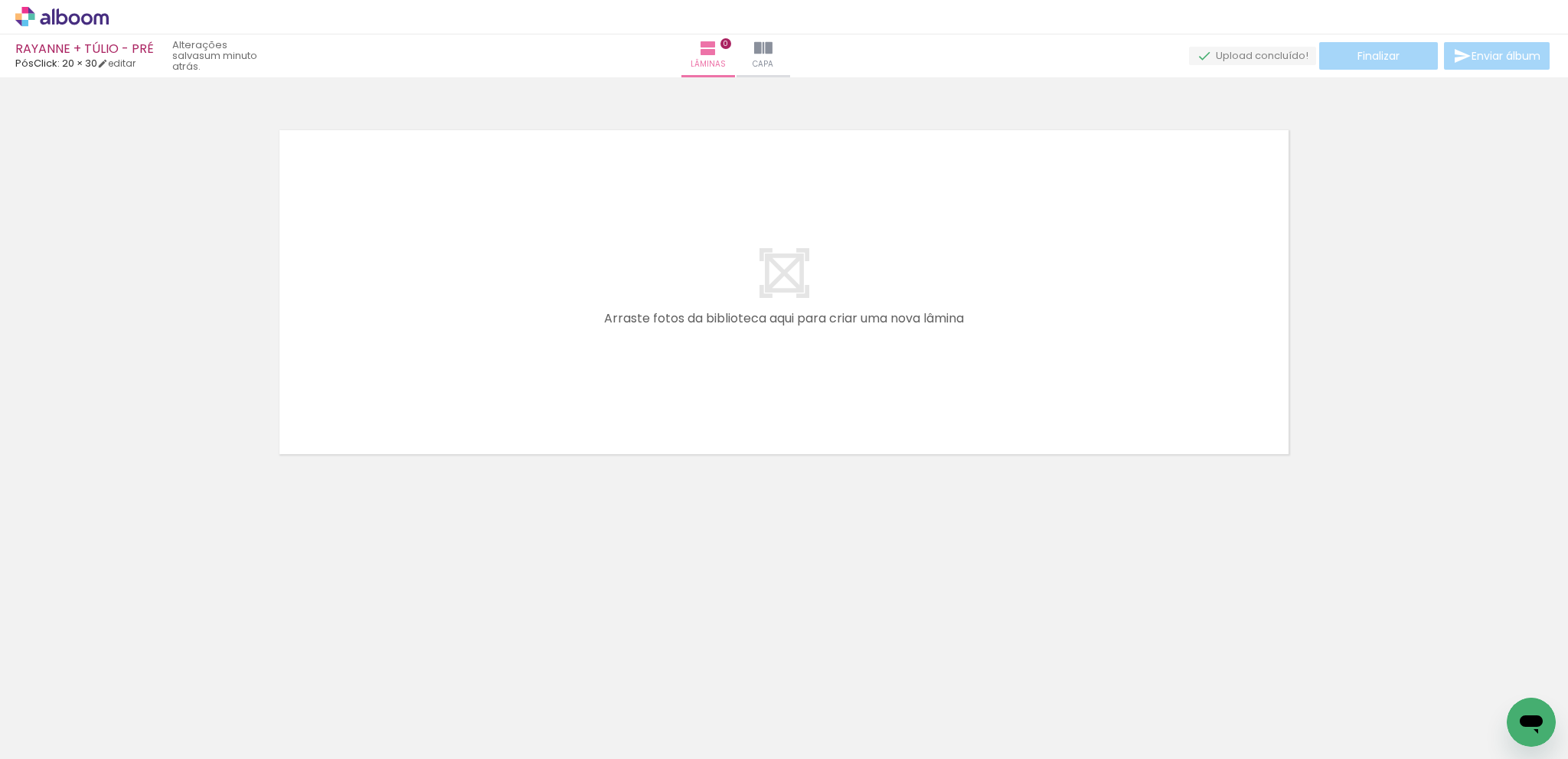
click at [64, 733] on span "Adicionar Fotos" at bounding box center [54, 739] width 46 height 17
click at [0, 0] on input "file" at bounding box center [0, 0] width 0 height 0
